Goal: Find contact information: Find contact information

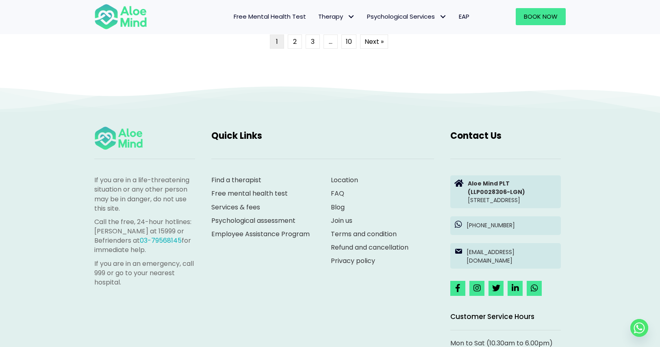
scroll to position [2271, 0]
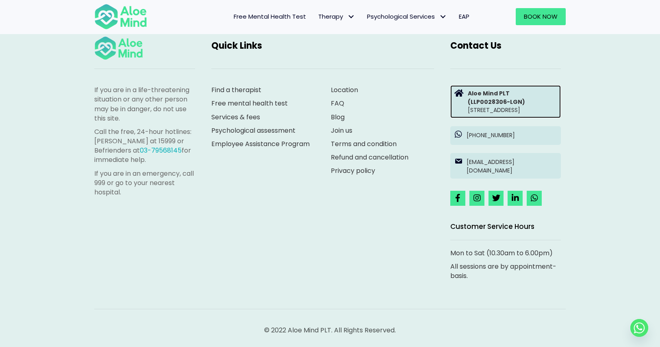
click at [507, 109] on p "Aloe Mind PLT (LLP0028306-LGN) [STREET_ADDRESS]" at bounding box center [512, 101] width 89 height 25
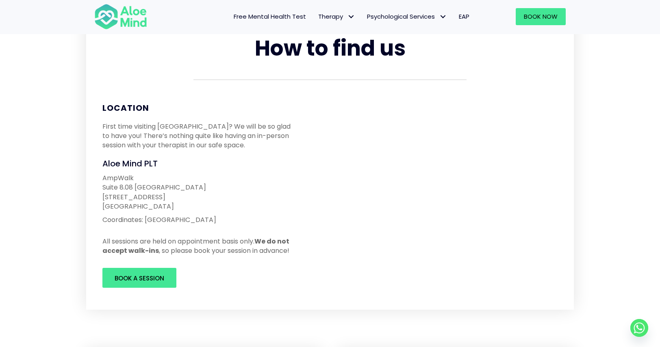
scroll to position [81, 0]
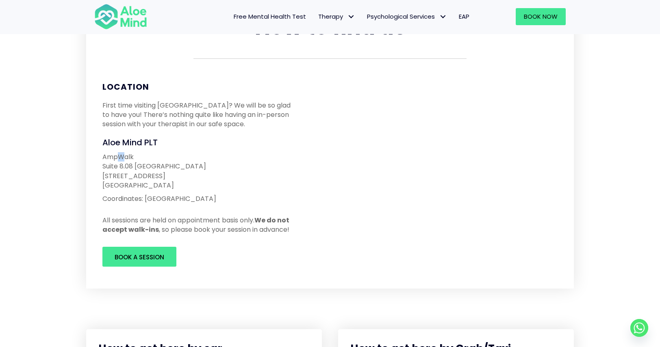
click at [121, 152] on div "AmpWalk Suite 8.08 North Block 218 Jalan Ampang 50450 Kuala Lumpur Coordinates:…" at bounding box center [199, 177] width 210 height 59
click at [125, 155] on p "AmpWalk Suite 8.08 North Block 218 Jalan Ampang 50450 Kuala Lumpur" at bounding box center [199, 171] width 194 height 38
drag, startPoint x: 105, startPoint y: 155, endPoint x: 142, endPoint y: 176, distance: 42.4
click at [142, 176] on p "AmpWalk Suite 8.08 North Block 218 Jalan Ampang 50450 Kuala Lumpur" at bounding box center [199, 171] width 194 height 38
click at [140, 177] on p "AmpWalk Suite 8.08 North Block 218 Jalan Ampang 50450 Kuala Lumpur" at bounding box center [199, 171] width 194 height 38
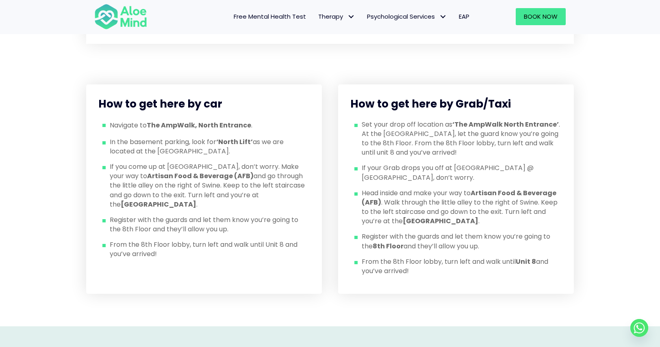
scroll to position [325, 0]
